Goal: Communication & Community: Answer question/provide support

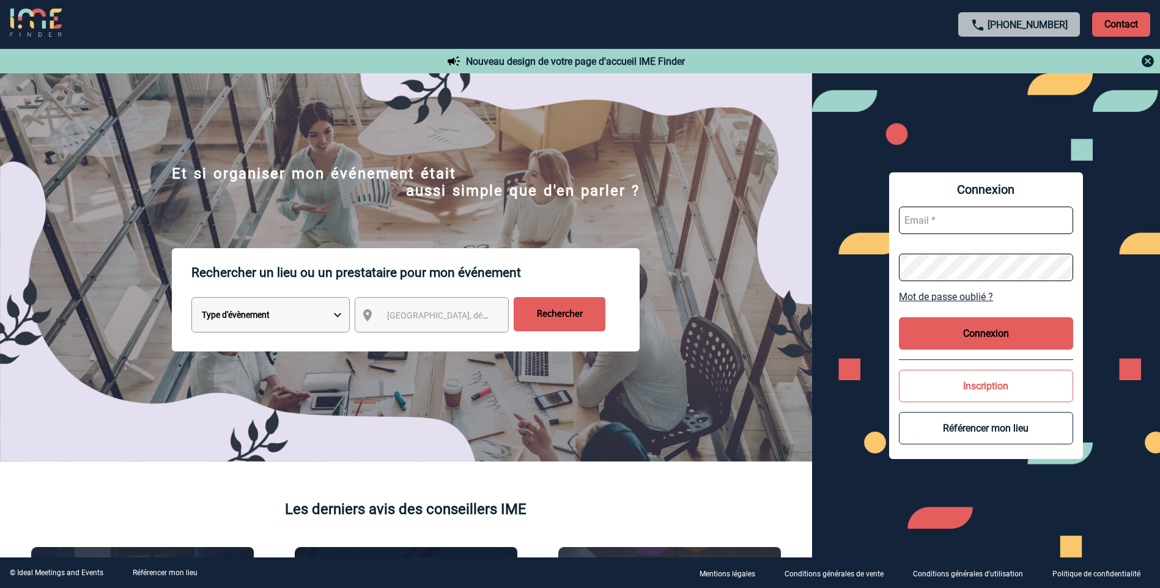
drag, startPoint x: 978, startPoint y: 219, endPoint x: 973, endPoint y: 226, distance: 8.7
click at [978, 219] on input "text" at bounding box center [986, 221] width 174 height 28
type input "h0587.commercial@sofitel.com"
click at [974, 332] on button "Connexion" at bounding box center [986, 333] width 174 height 32
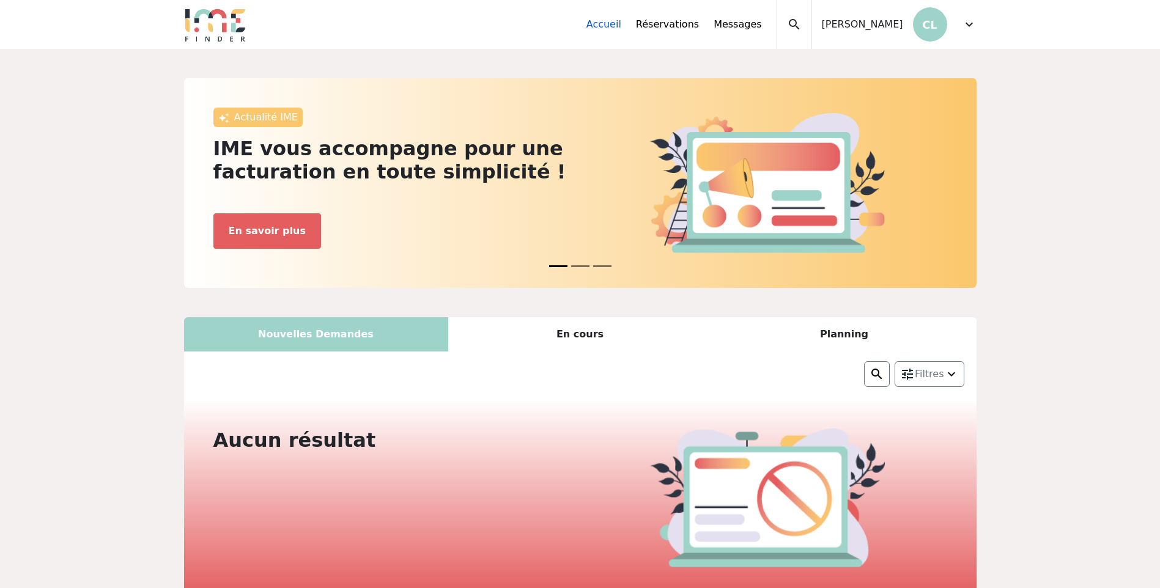
click at [621, 19] on link "Accueil" at bounding box center [603, 24] width 35 height 15
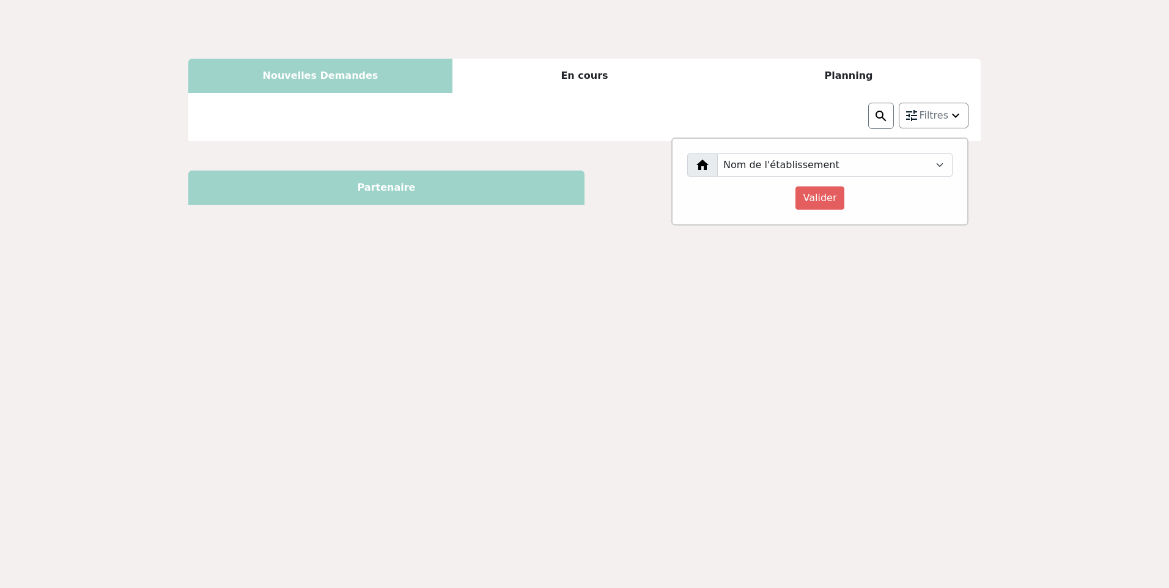
click at [973, 26] on body "Nouvelles Demandes En cours Planning Filtres Nom de l'établissement [GEOGRAPHIC…" at bounding box center [584, 294] width 1169 height 588
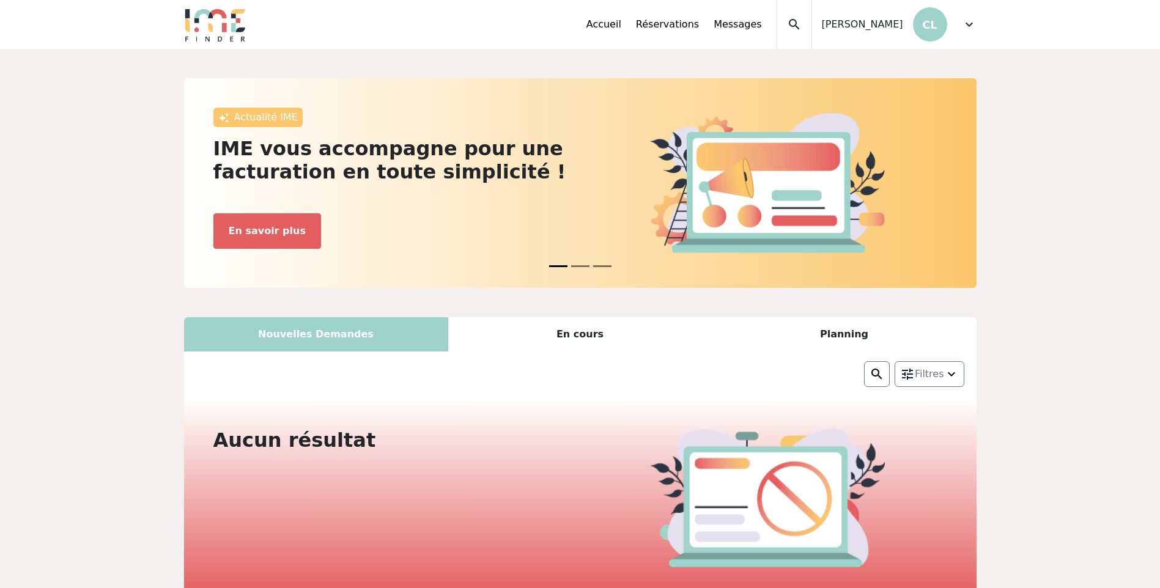
click at [966, 23] on span "expand_more" at bounding box center [969, 24] width 15 height 15
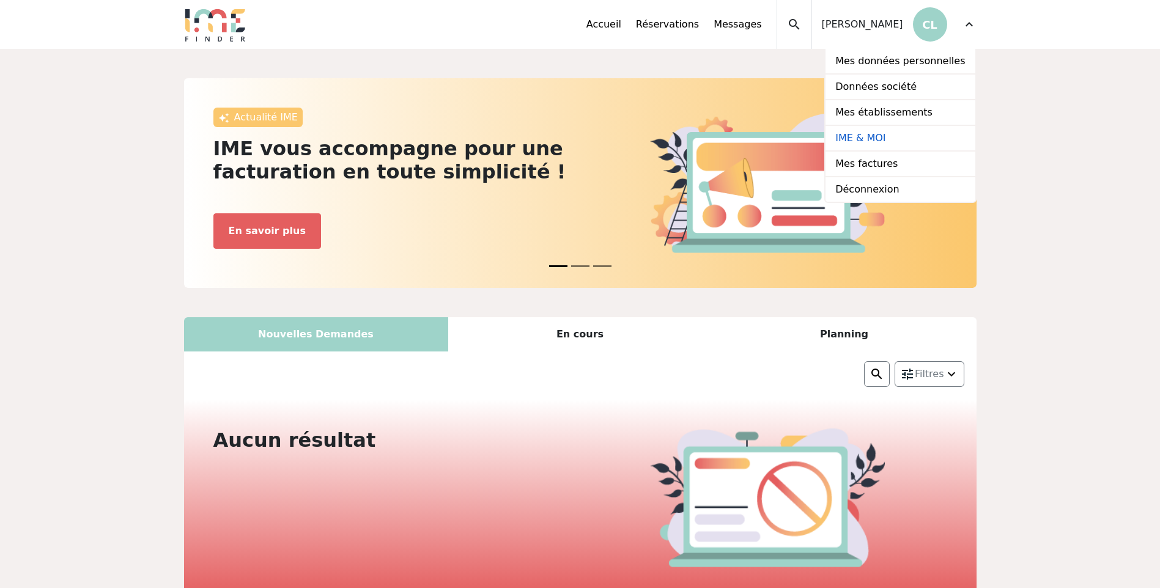
click at [921, 144] on link "IME & MOI" at bounding box center [899, 139] width 149 height 26
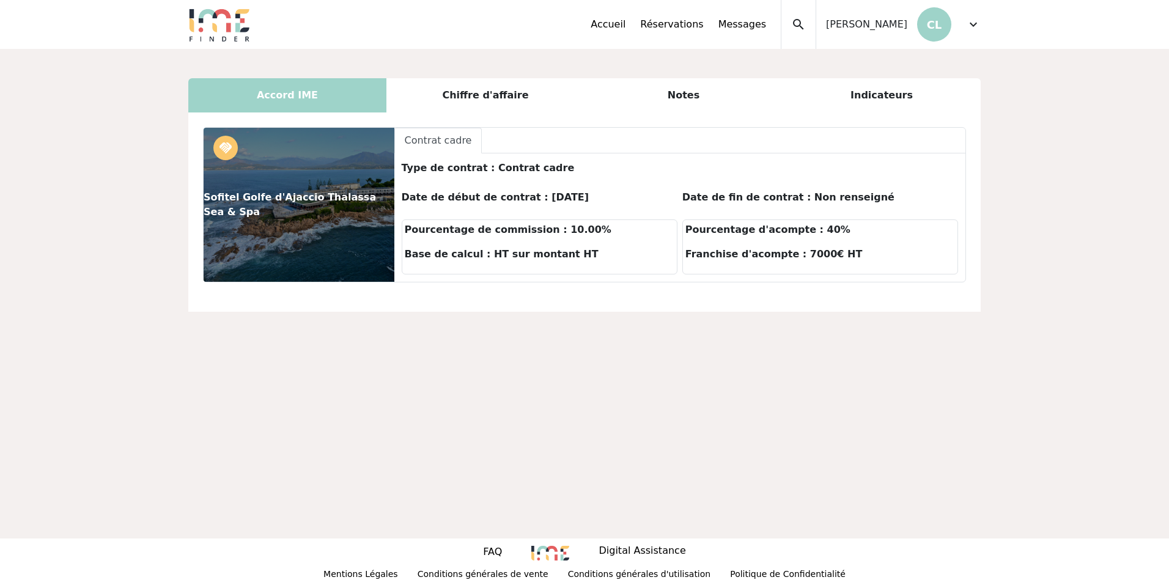
click at [462, 94] on div "Chiffre d'affaire" at bounding box center [485, 95] width 198 height 34
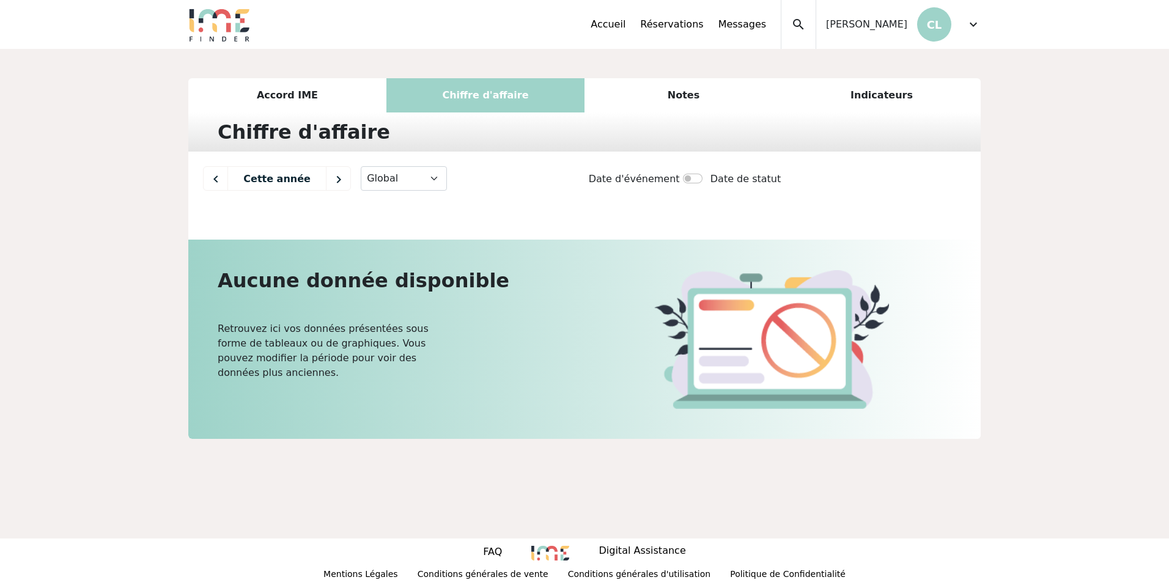
click at [697, 96] on div "Notes" at bounding box center [683, 95] width 198 height 34
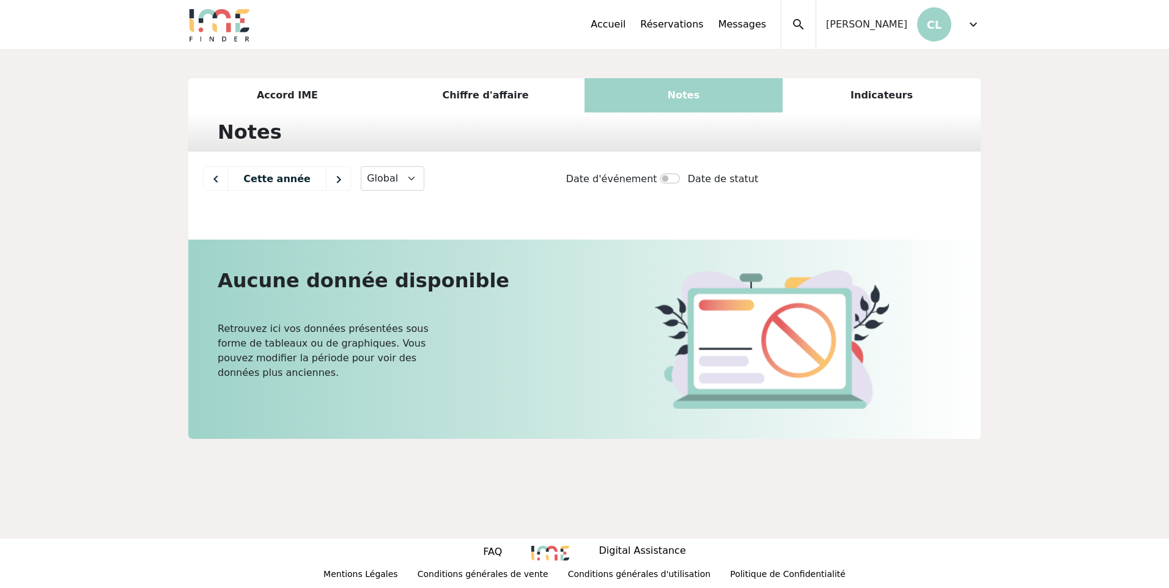
click at [900, 97] on div "Indicateurs" at bounding box center [882, 95] width 198 height 34
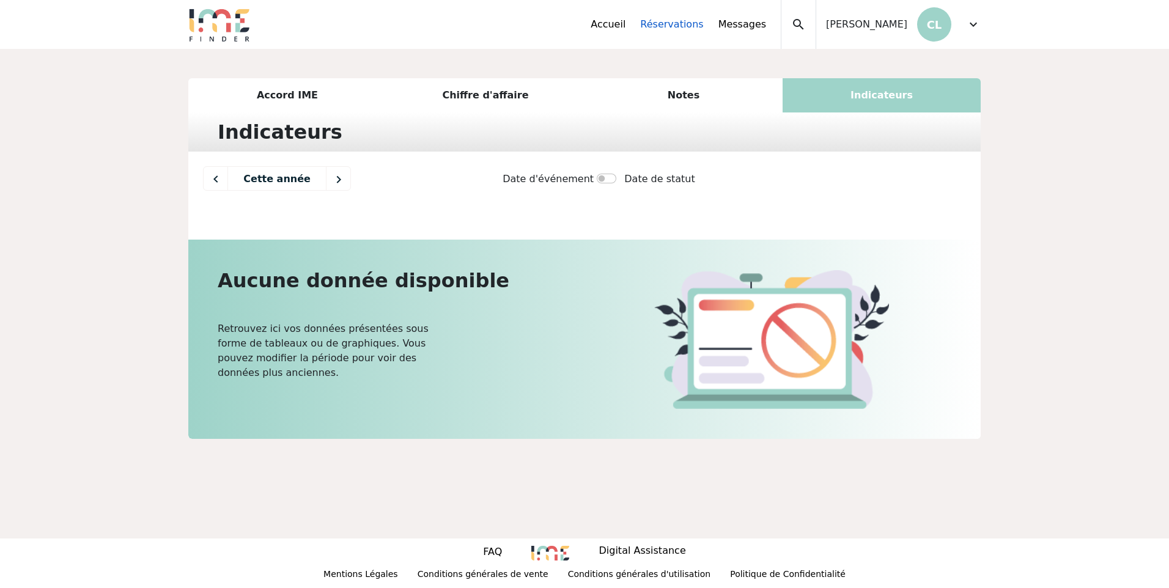
click at [703, 29] on link "Réservations" at bounding box center [671, 24] width 63 height 15
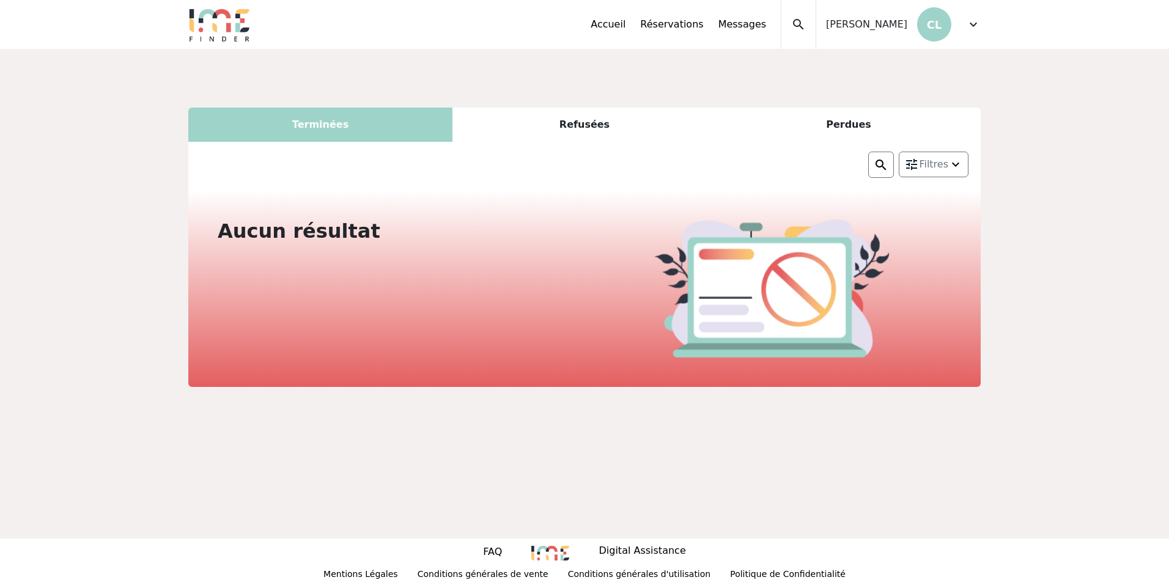
click at [595, 122] on div "Refusées" at bounding box center [584, 125] width 264 height 34
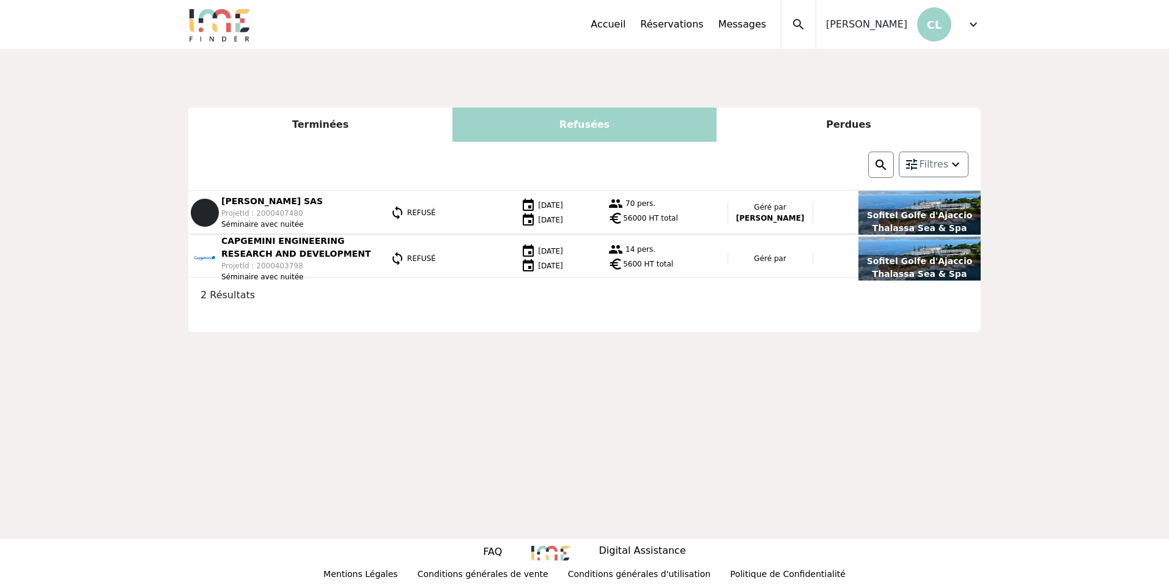
click at [863, 124] on div "Perdues" at bounding box center [848, 125] width 264 height 34
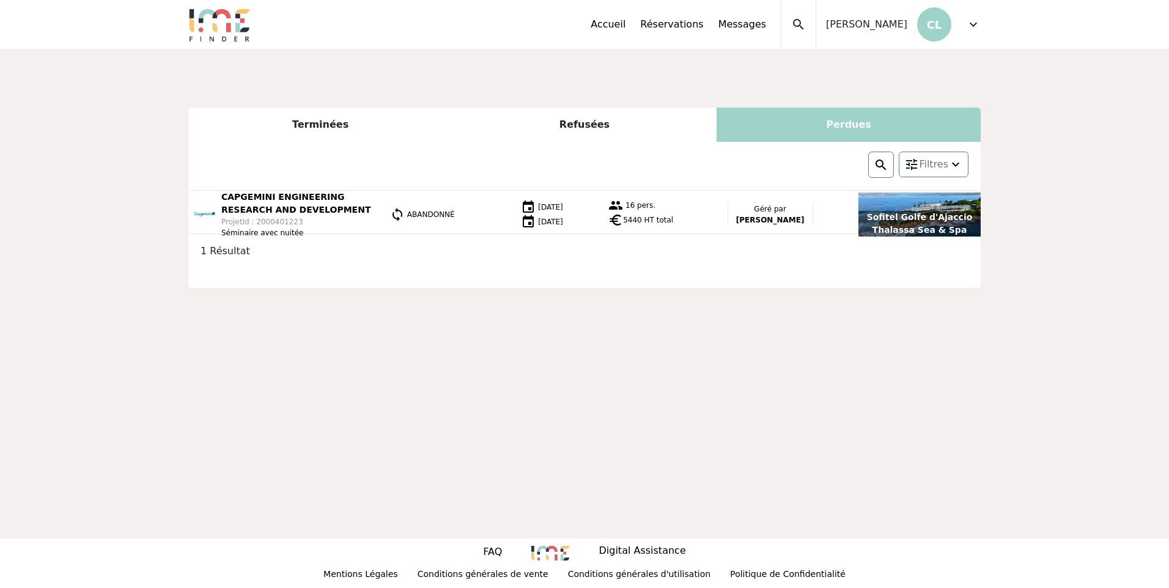
click at [576, 134] on div "Refusées" at bounding box center [584, 125] width 264 height 34
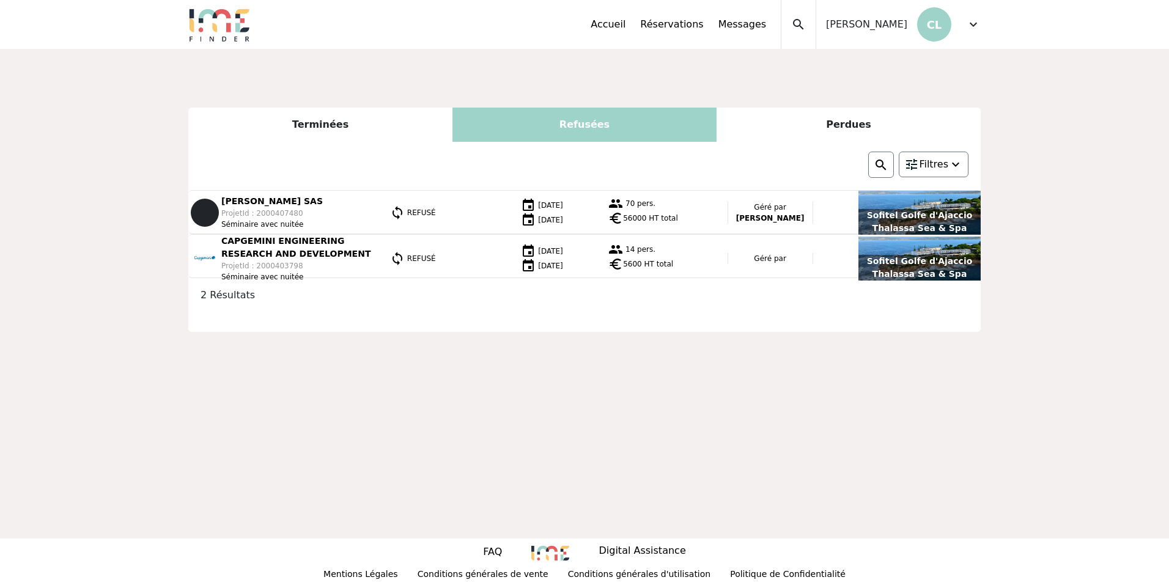
click at [949, 171] on img at bounding box center [955, 164] width 15 height 15
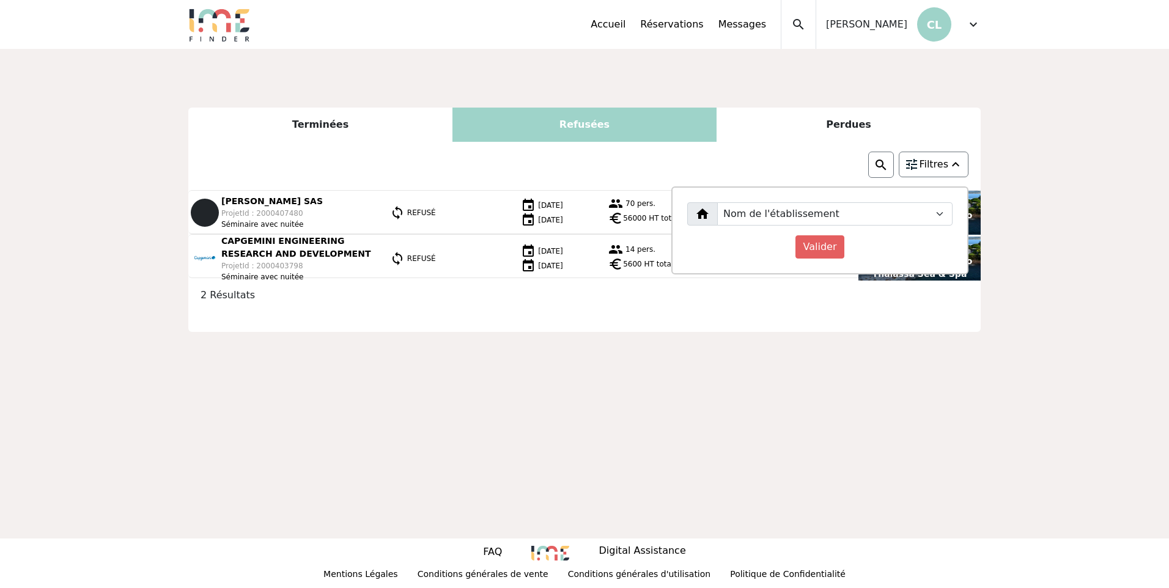
click at [948, 171] on img at bounding box center [955, 164] width 15 height 15
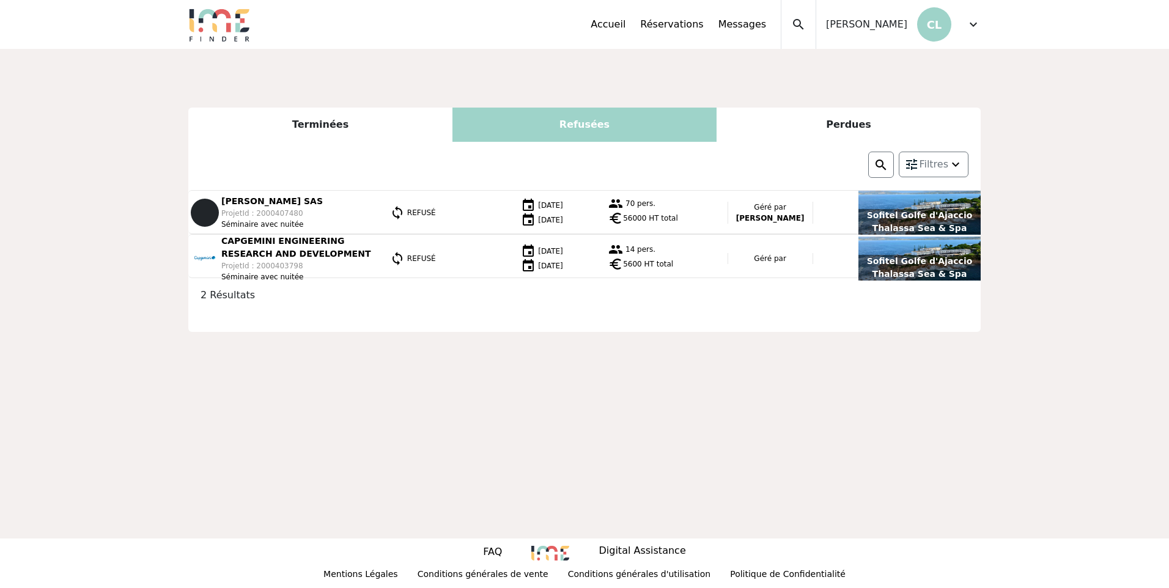
click at [336, 123] on div "Terminées" at bounding box center [320, 125] width 264 height 34
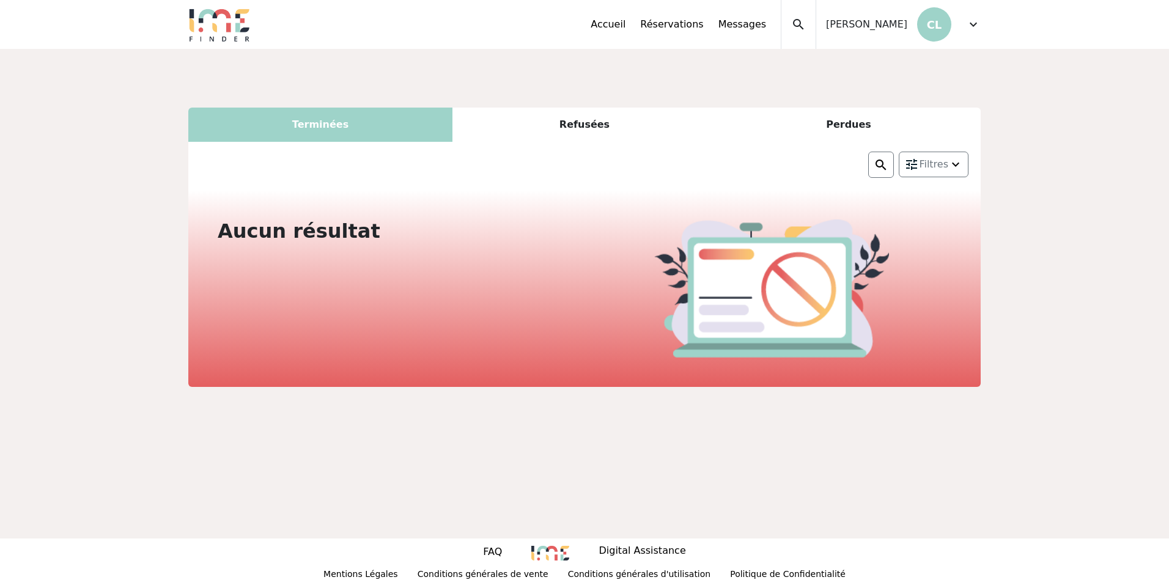
click at [587, 131] on div "Refusées" at bounding box center [584, 125] width 264 height 34
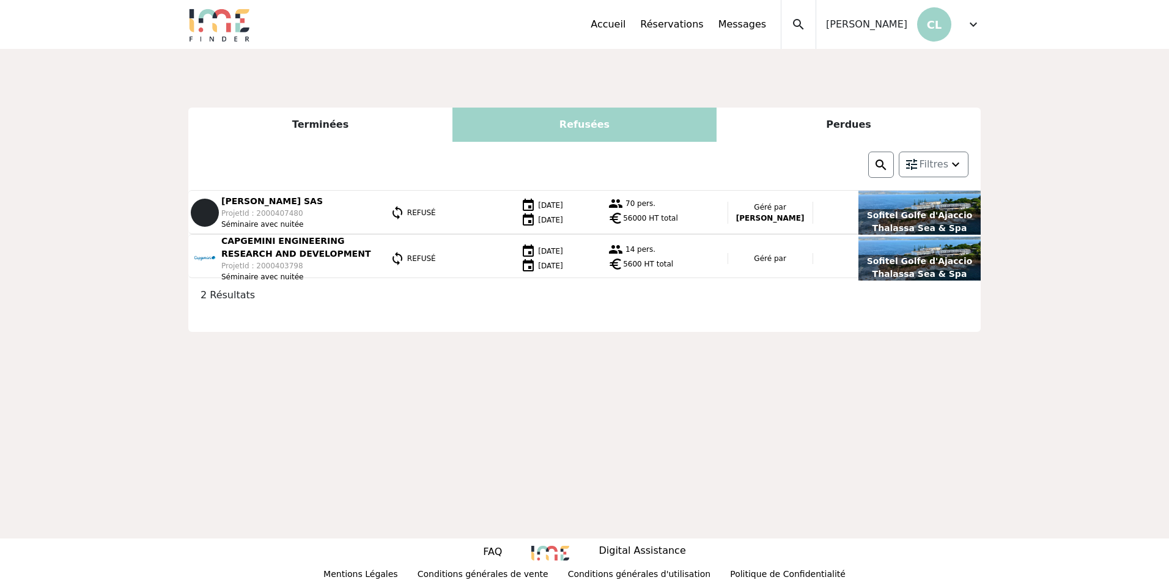
click at [860, 126] on div "Perdues" at bounding box center [848, 125] width 264 height 34
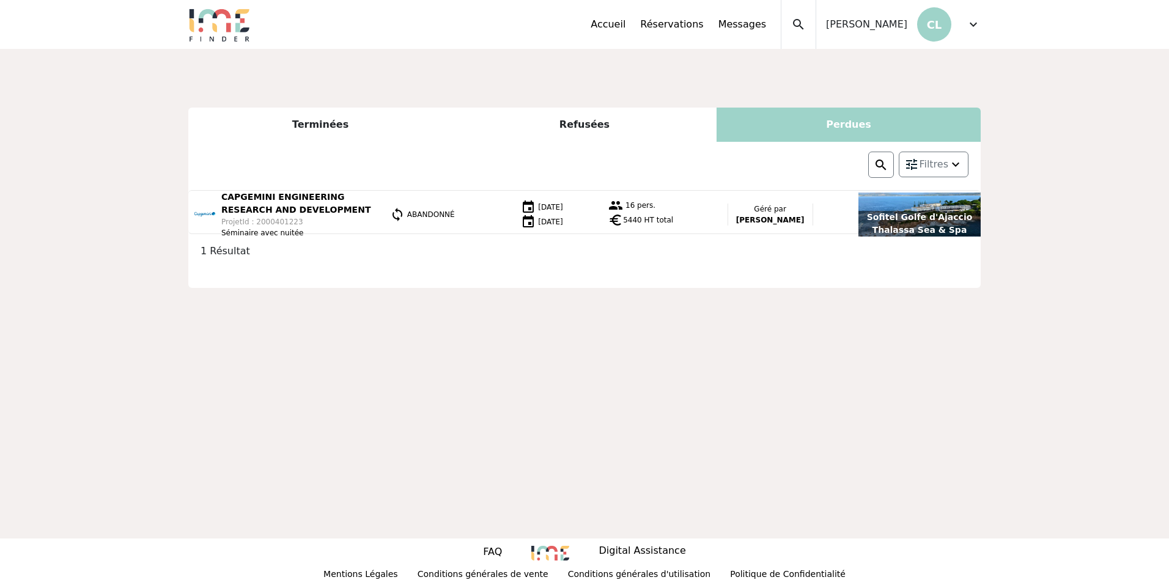
click at [600, 127] on div "Refusées" at bounding box center [584, 125] width 264 height 34
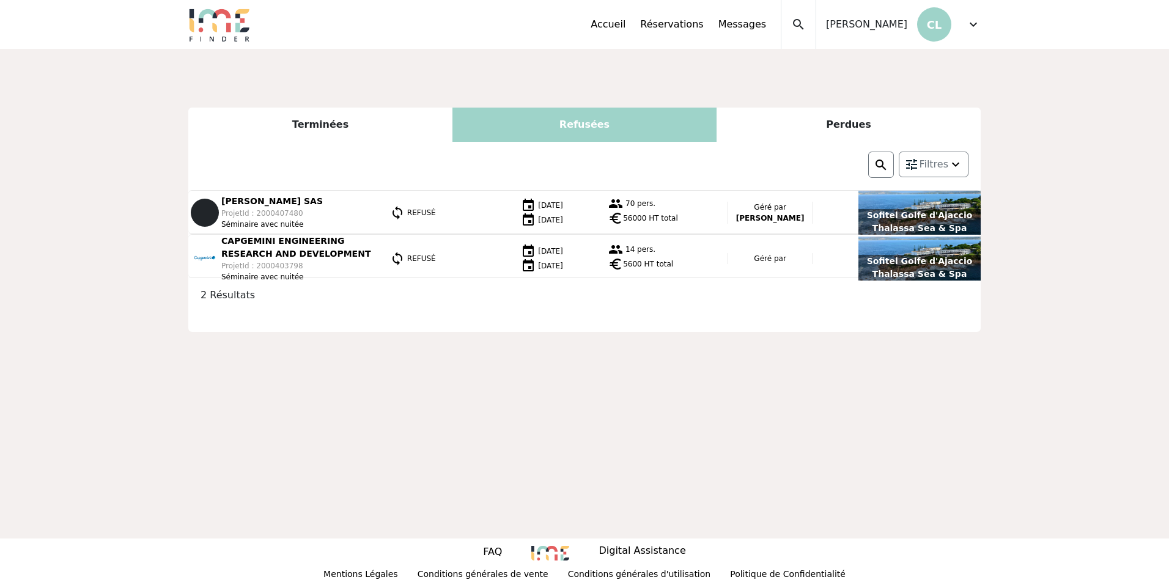
click at [643, 33] on div "Accueil Réservations Messages Mes données personnelles Données société Mes étab…" at bounding box center [686, 24] width 190 height 49
click at [766, 23] on link "Messages" at bounding box center [742, 24] width 48 height 15
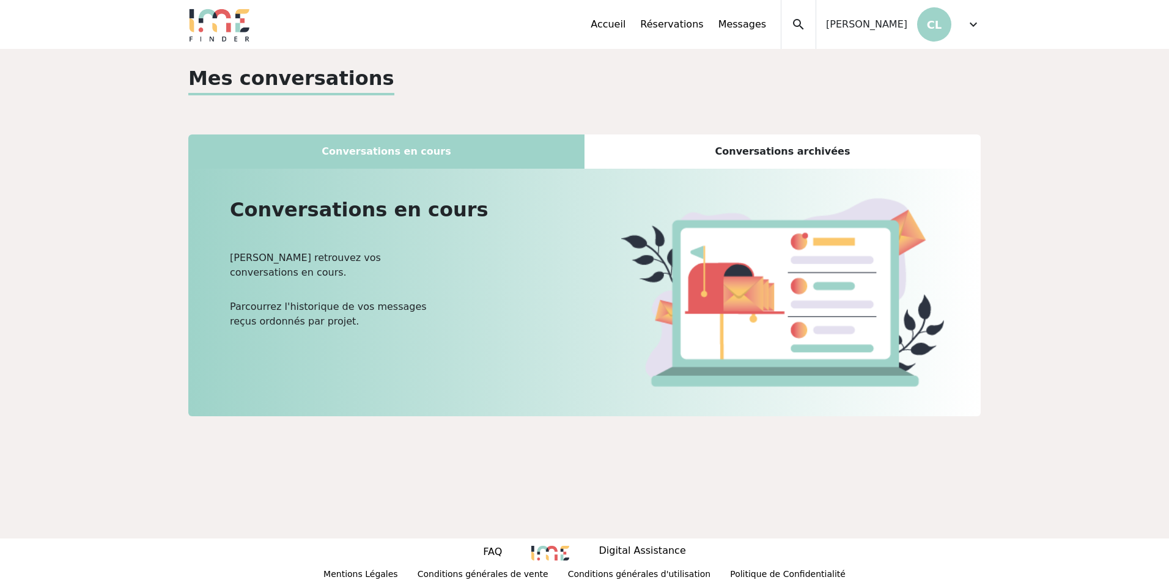
click at [747, 150] on div "Conversations archivées" at bounding box center [782, 151] width 396 height 34
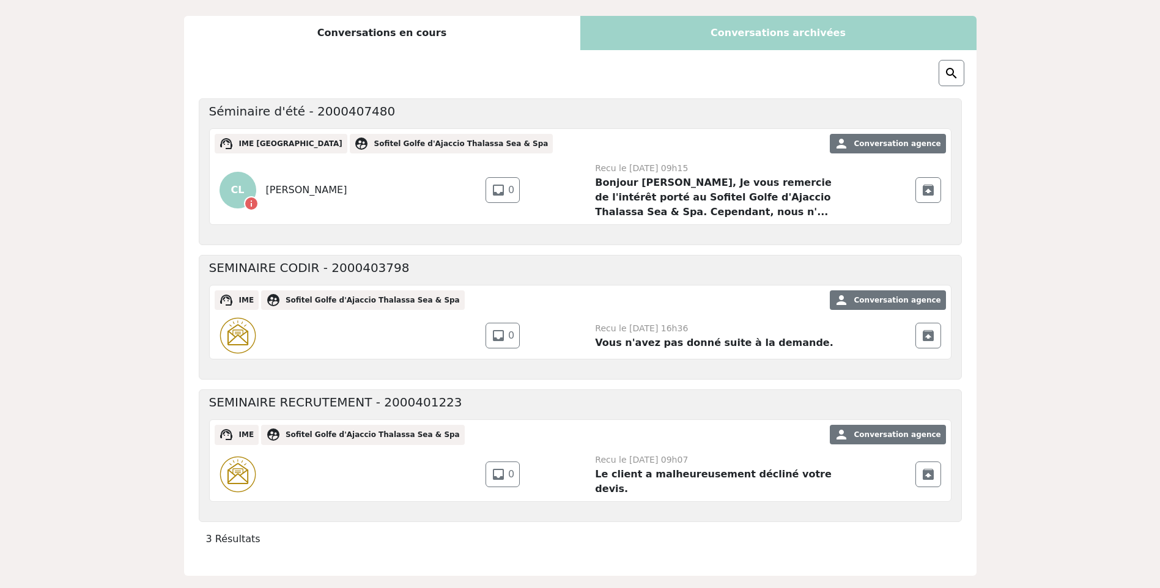
scroll to position [122, 0]
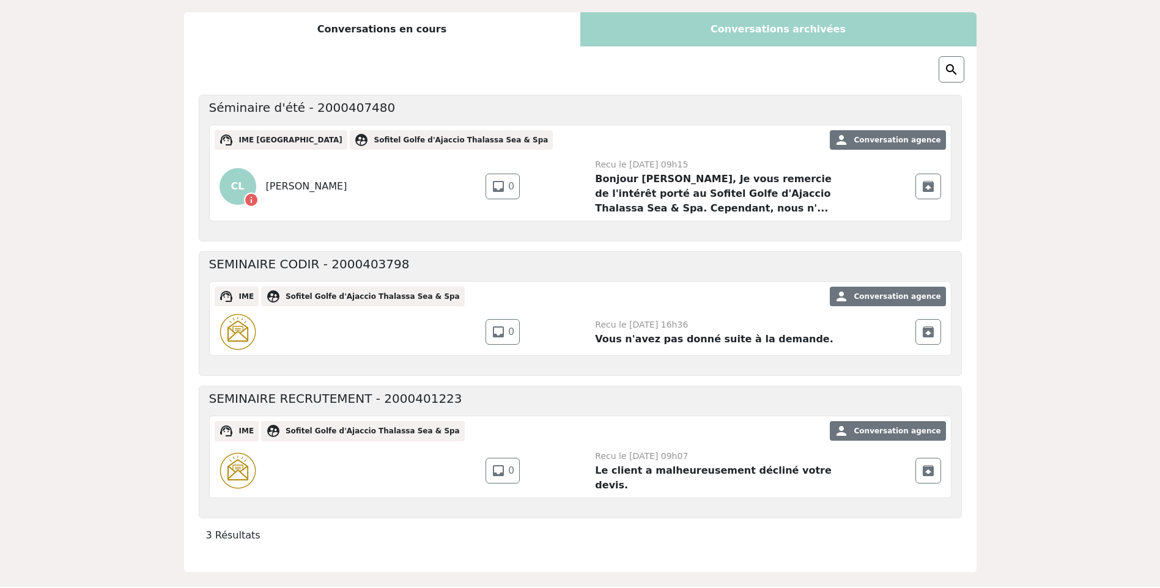
drag, startPoint x: 929, startPoint y: 184, endPoint x: 683, endPoint y: 212, distance: 246.7
click at [929, 184] on span "unarchive" at bounding box center [928, 186] width 15 height 15
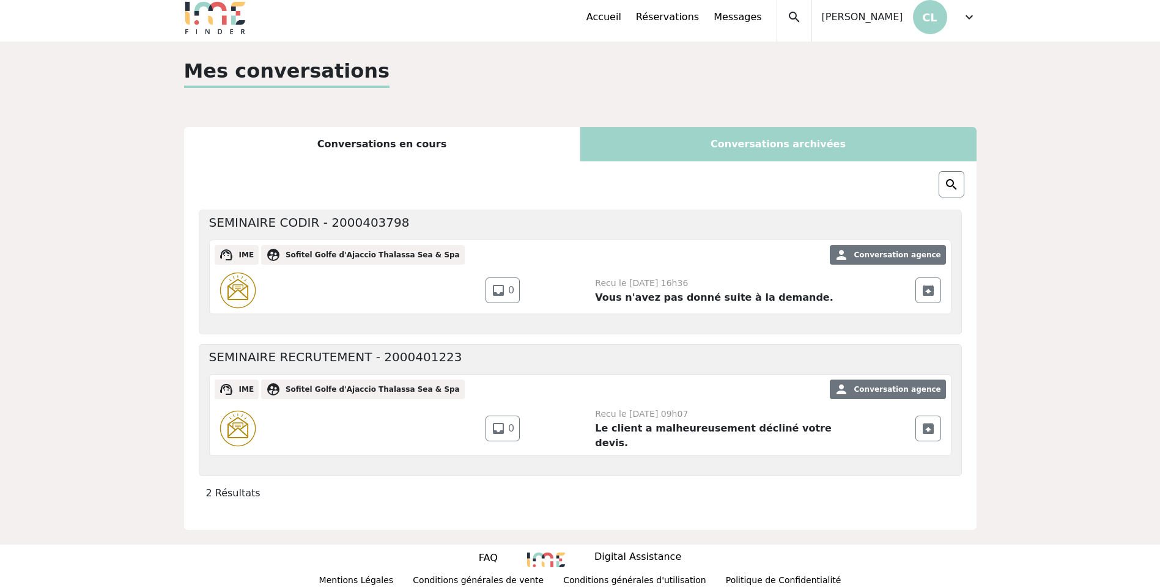
click at [509, 149] on div "Conversations en cours" at bounding box center [382, 144] width 396 height 34
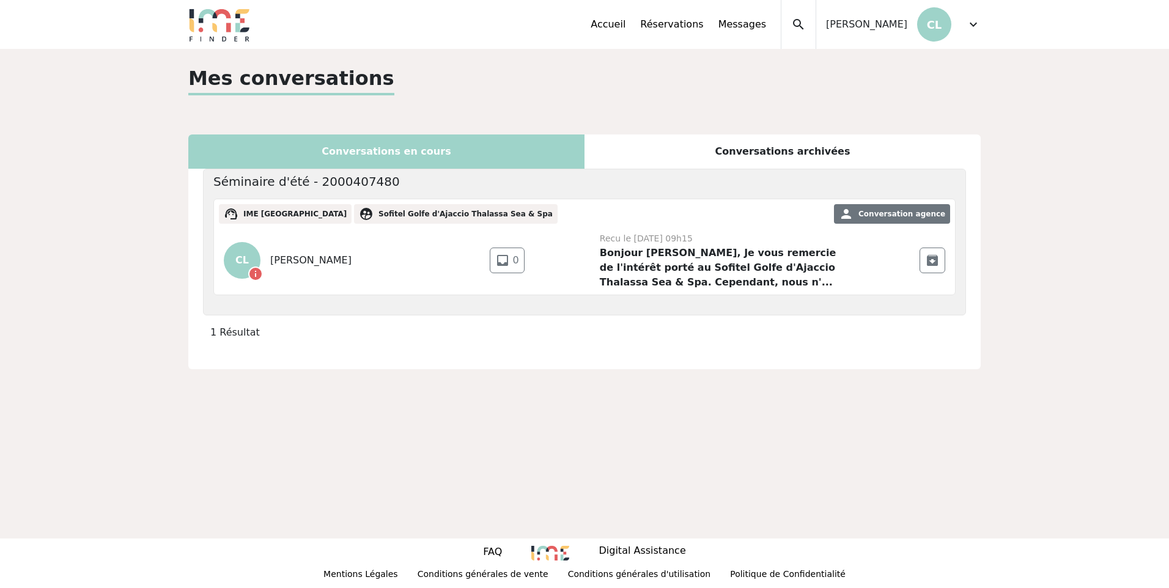
click at [737, 253] on strong "Bonjour Caroline, Je vous remercie de l'intérêt porté au Sofitel Golfe d'Ajacci…" at bounding box center [718, 267] width 237 height 41
click at [721, 255] on strong "Bonjour Caroline, Je vous remercie de l'intérêt porté au Sofitel Golfe d'Ajacci…" at bounding box center [718, 267] width 237 height 41
click at [742, 268] on strong "Bonjour Caroline, Je vous remercie de l'intérêt porté au Sofitel Golfe d'Ajacci…" at bounding box center [718, 267] width 237 height 41
click at [737, 245] on div "Recu le 24 Janvier 2023 à 09h15 Bonjour Caroline, Je vous remercie de l'intérêt…" at bounding box center [722, 260] width 245 height 59
click at [708, 277] on div "Recu le 24 Janvier 2023 à 09h15 Bonjour Caroline, Je vous remercie de l'intérêt…" at bounding box center [722, 260] width 245 height 59
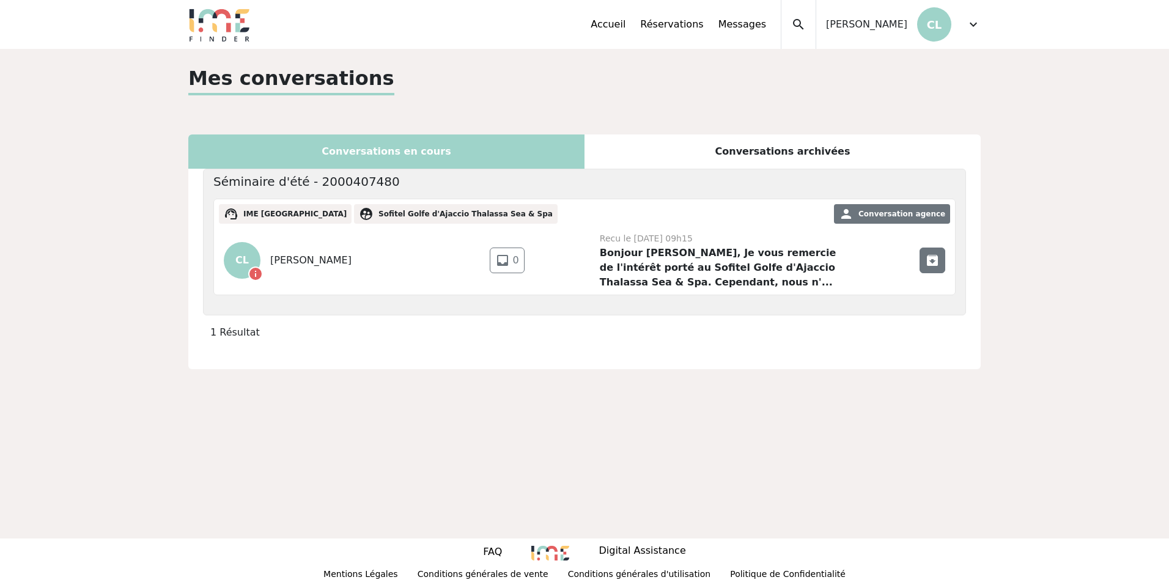
click at [944, 260] on div "archive" at bounding box center [932, 261] width 26 height 26
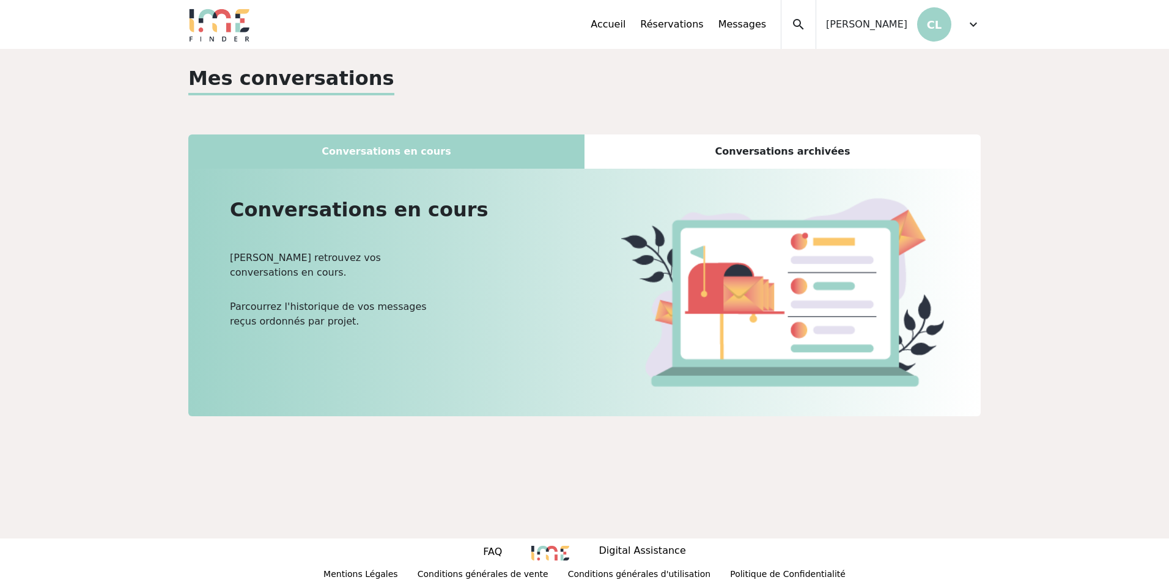
click at [766, 155] on div "Conversations archivées" at bounding box center [782, 151] width 396 height 34
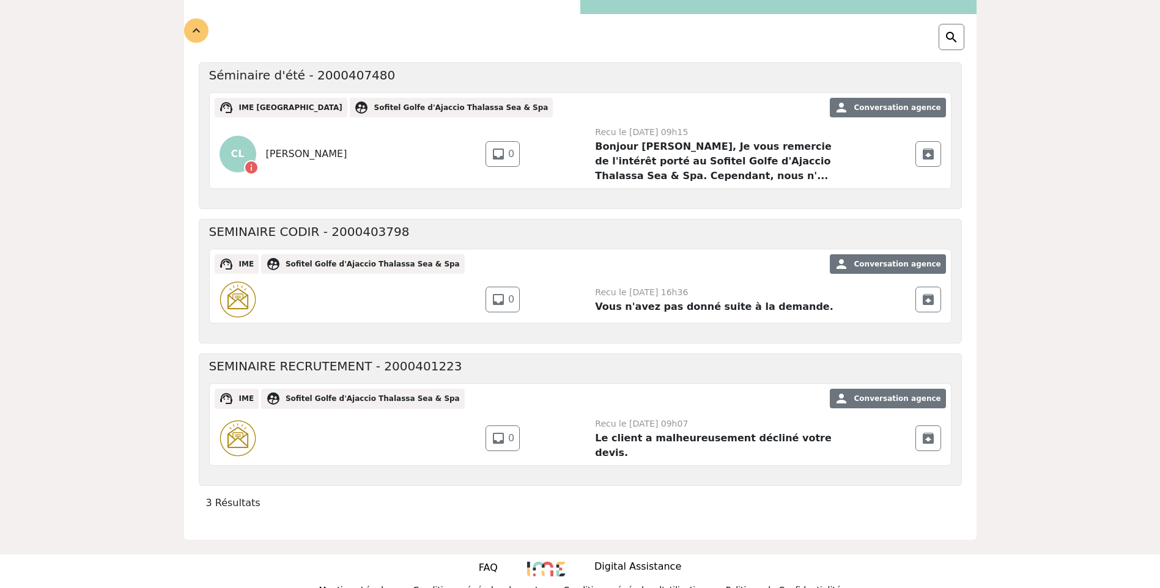
scroll to position [164, 0]
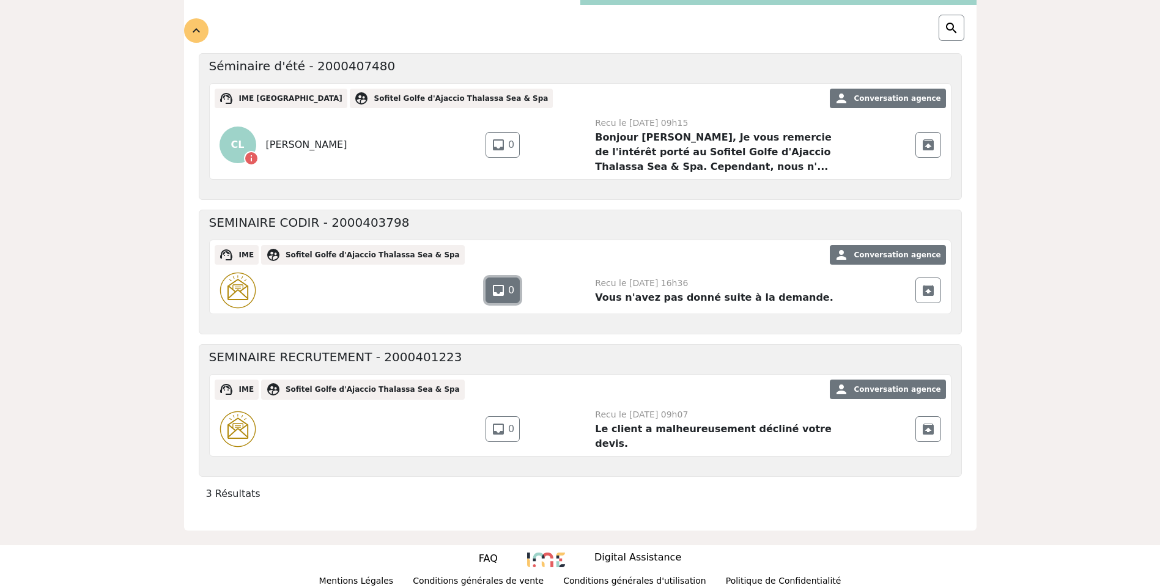
click at [496, 290] on span "inbox" at bounding box center [498, 290] width 15 height 15
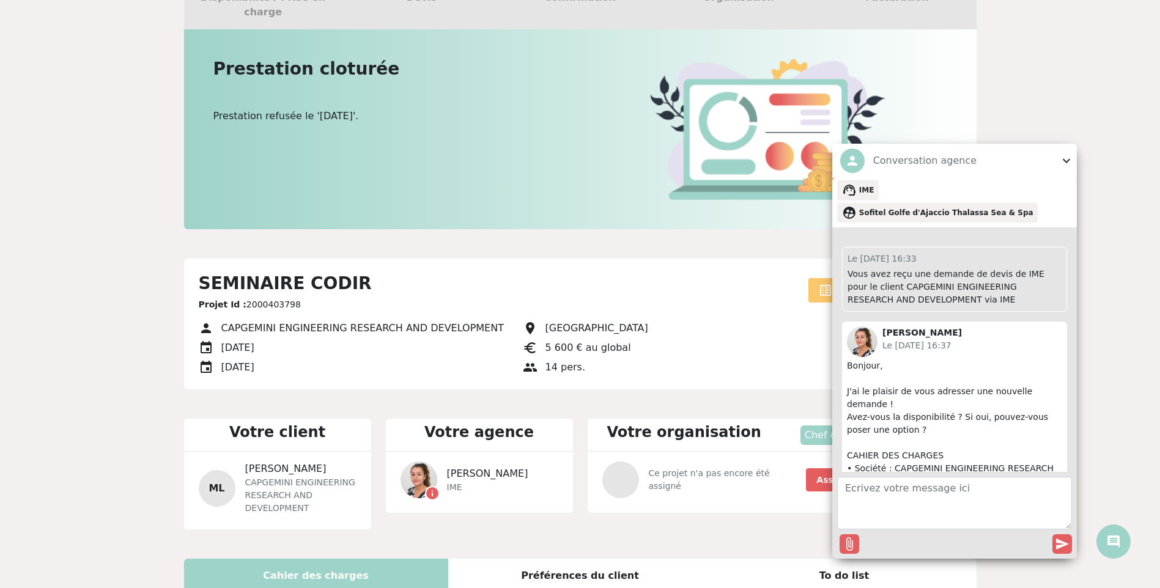
click at [1097, 266] on div "comment person Conversation agence person Conversation agence expand_more suppo…" at bounding box center [981, 351] width 298 height 415
click at [1063, 171] on div "Conversation agence" at bounding box center [965, 161] width 198 height 24
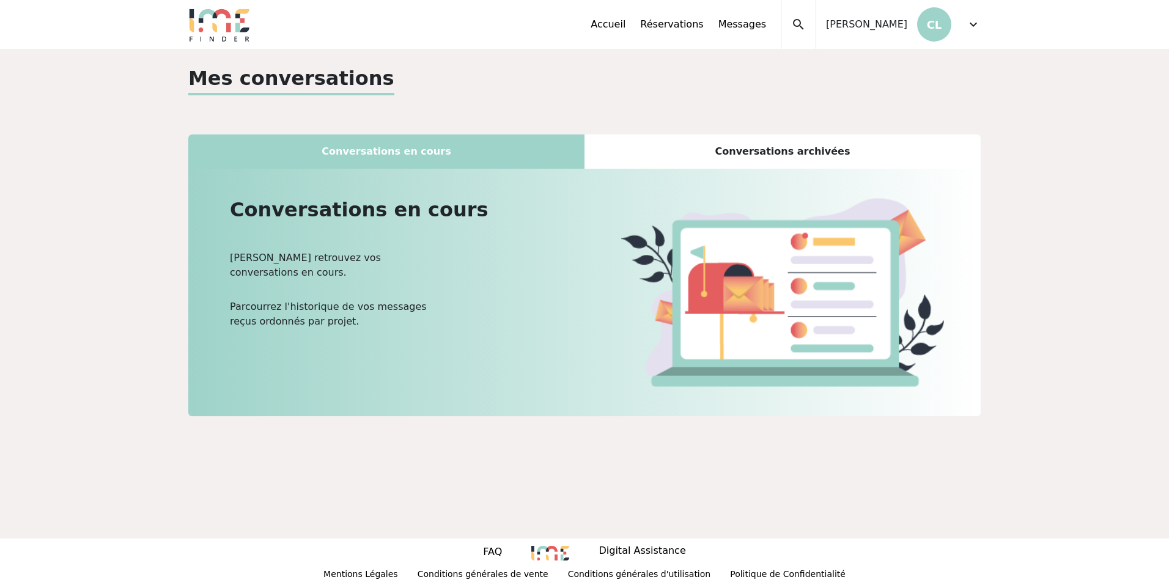
click at [796, 144] on div "Conversations archivées" at bounding box center [782, 151] width 396 height 34
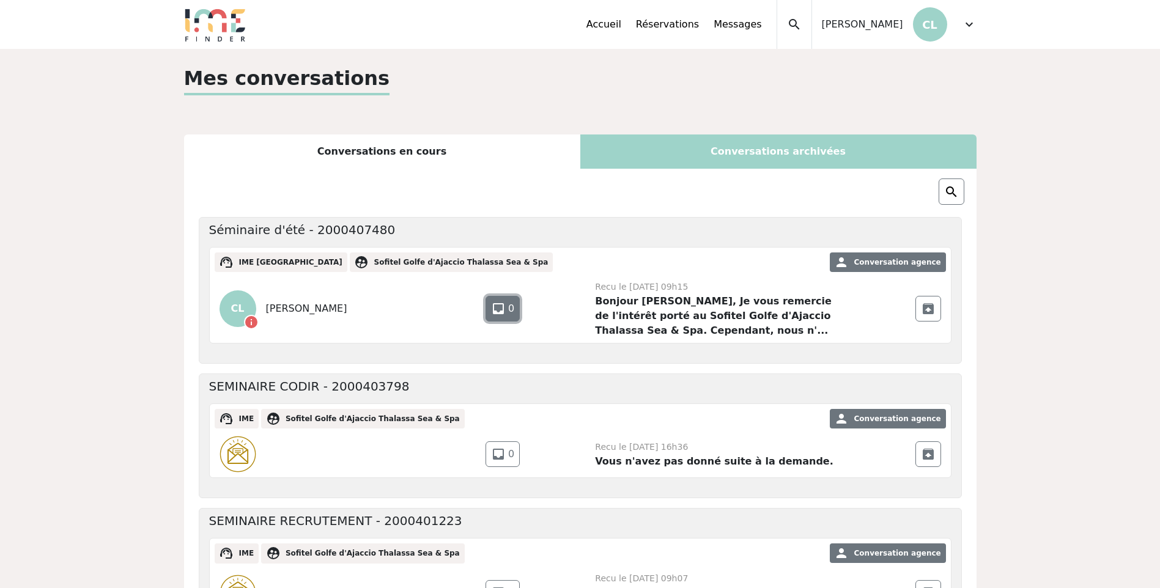
click at [509, 308] on span "0" at bounding box center [511, 308] width 6 height 15
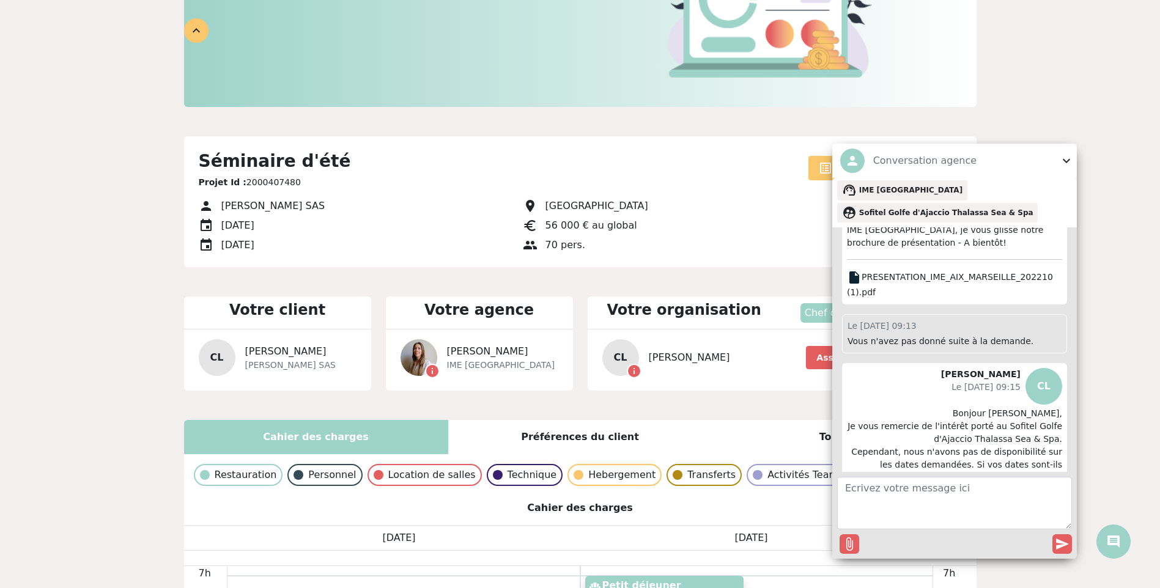
scroll to position [306, 0]
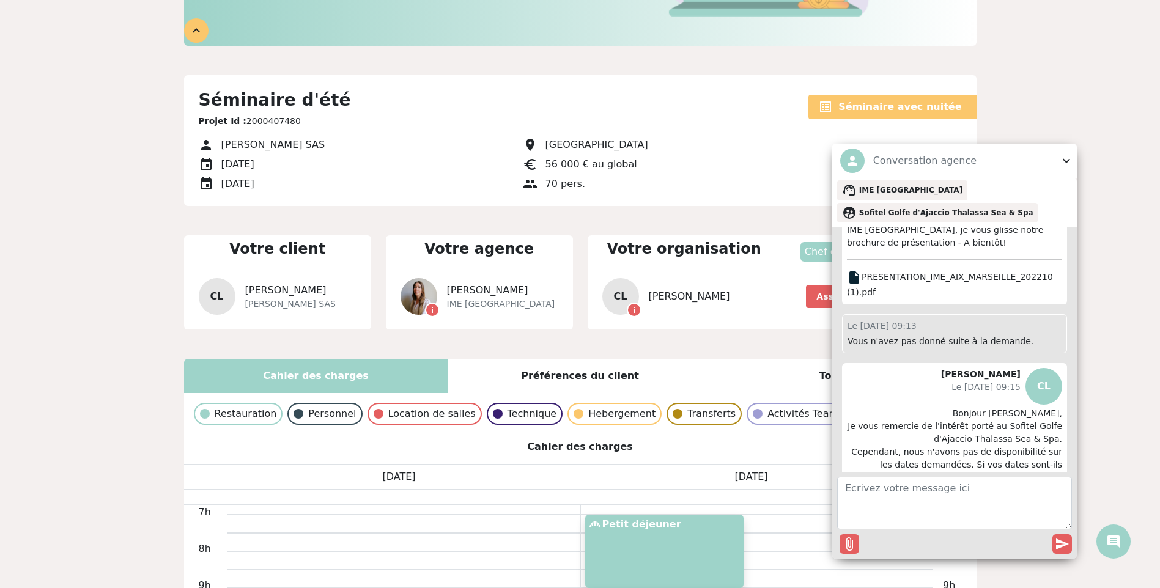
click at [1067, 156] on span "expand_more" at bounding box center [1066, 160] width 15 height 15
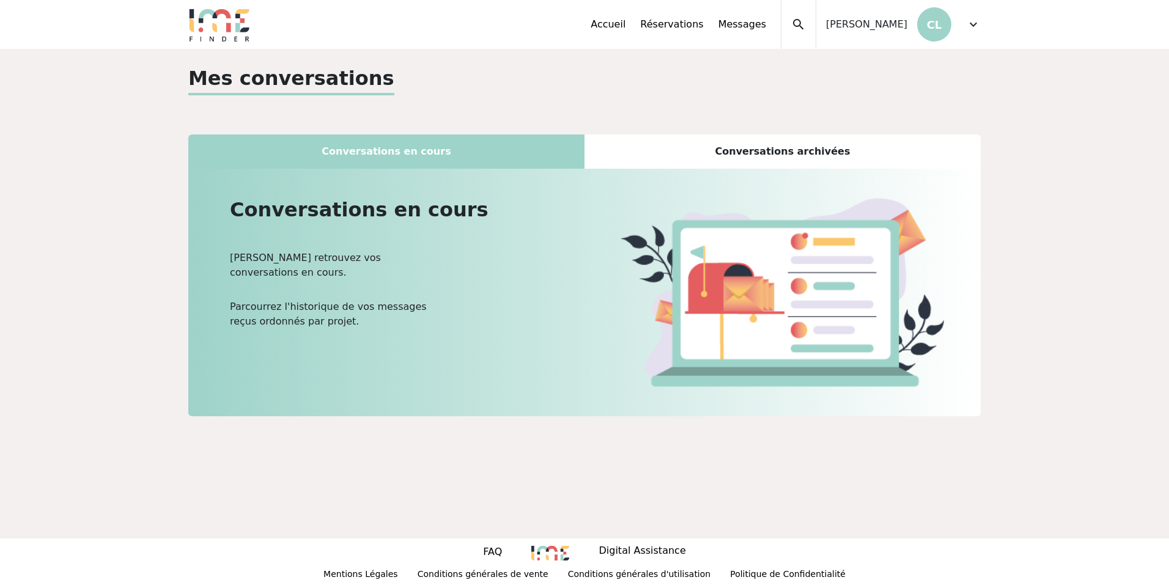
click at [790, 146] on div "Conversations archivées" at bounding box center [782, 151] width 396 height 34
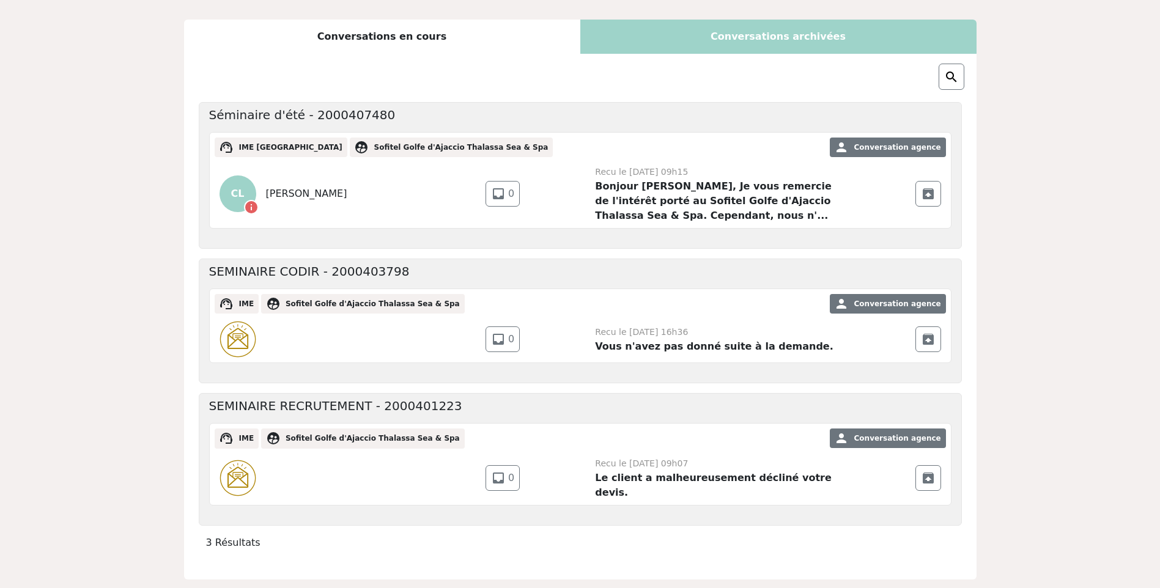
scroll to position [164, 0]
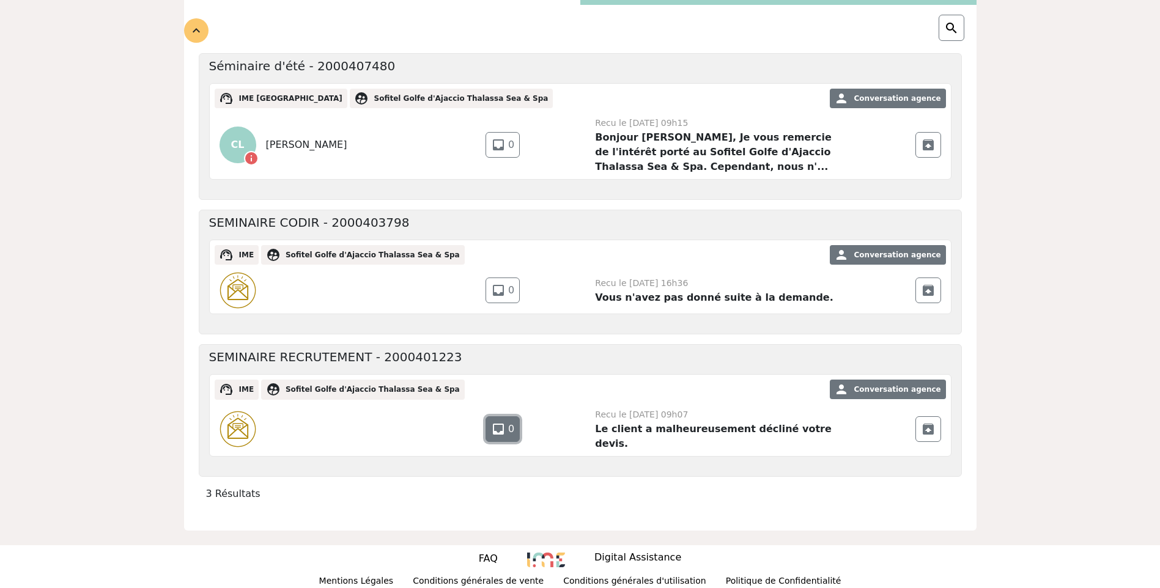
drag, startPoint x: 503, startPoint y: 427, endPoint x: 510, endPoint y: 428, distance: 8.0
click at [503, 427] on span "inbox" at bounding box center [498, 429] width 15 height 15
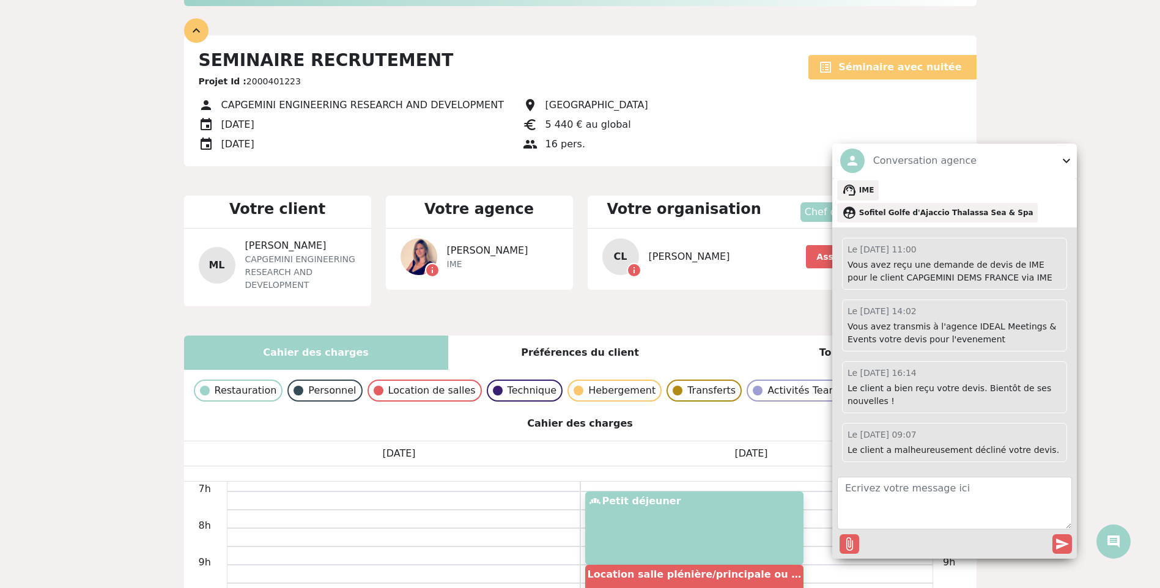
scroll to position [367, 0]
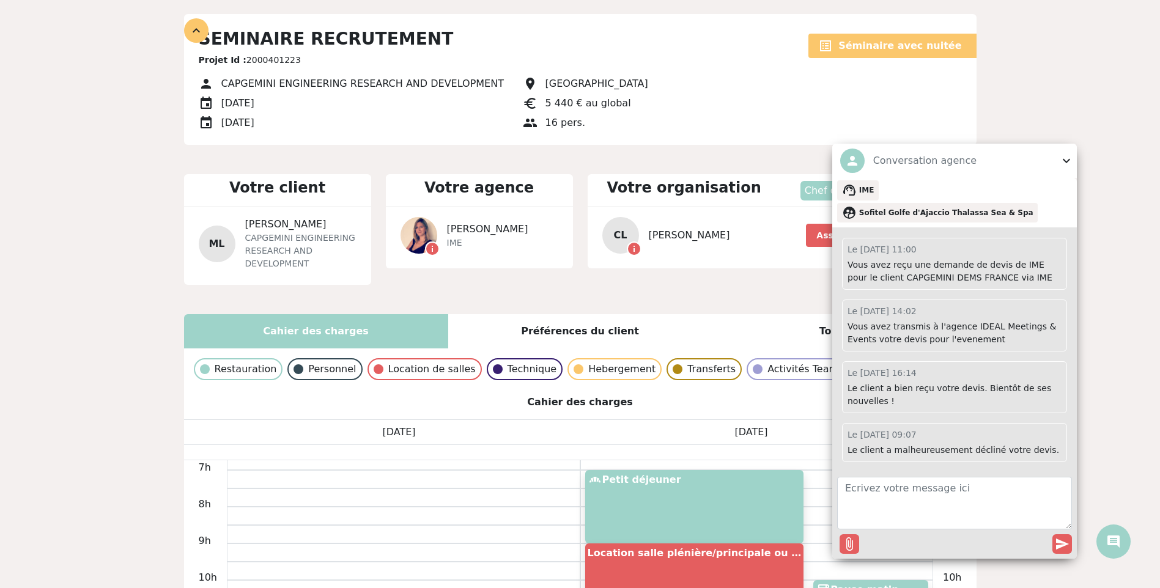
click at [1063, 168] on span "expand_more" at bounding box center [1066, 160] width 15 height 15
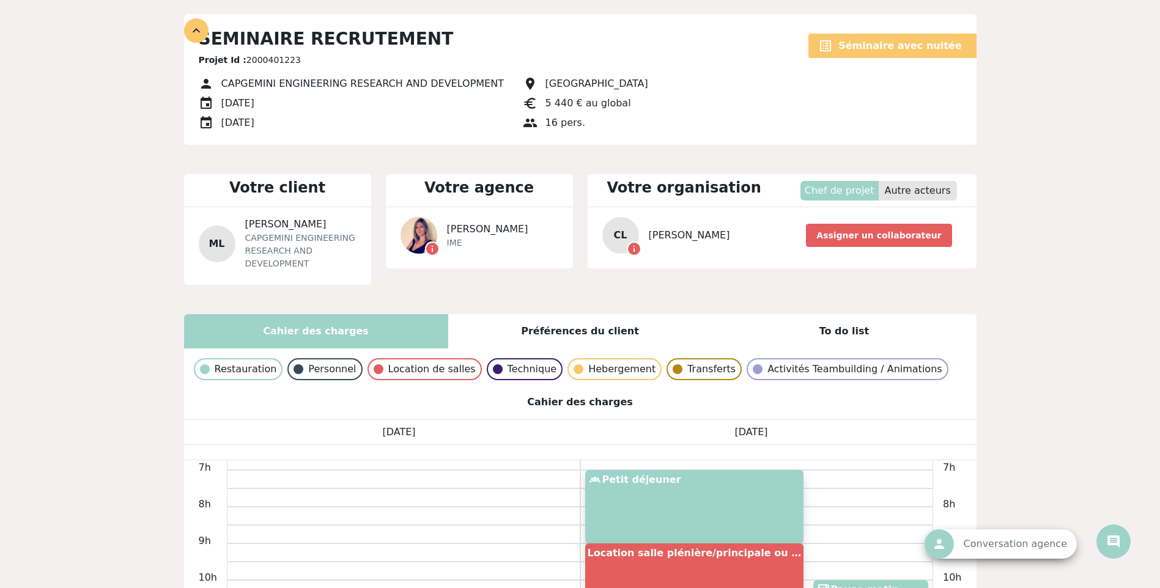
click at [1059, 338] on div "Vous répondez en tant que Sofitel Golfe d'Ajaccio Thalassa Sea & Spa Vous répon…" at bounding box center [580, 410] width 1160 height 1457
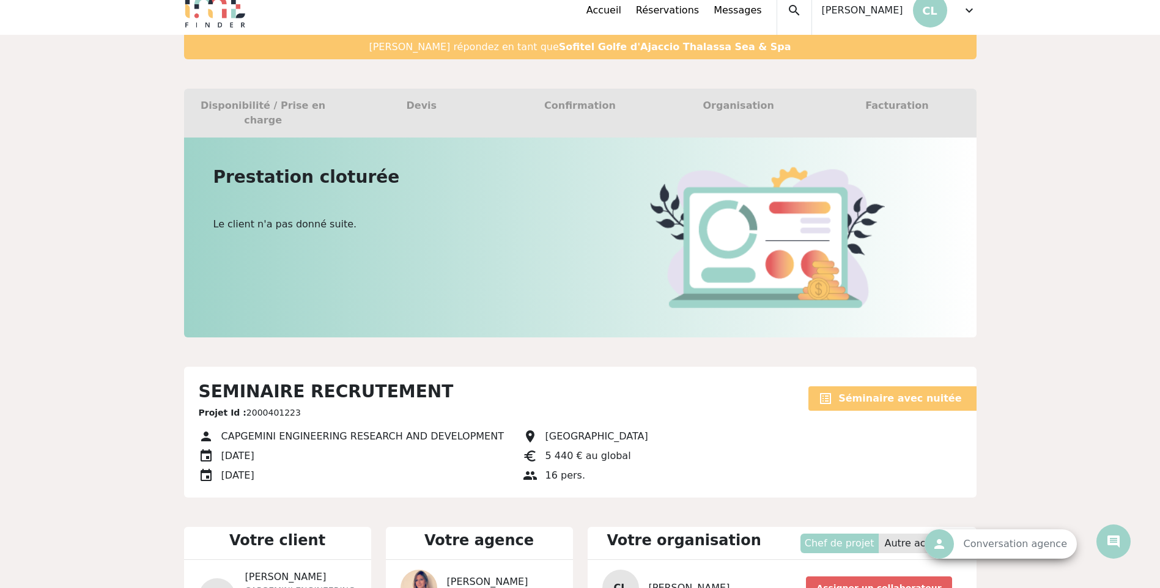
scroll to position [0, 0]
